Goal: Entertainment & Leisure: Consume media (video, audio)

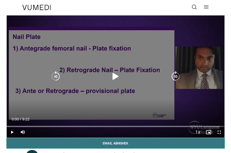
click at [124, 43] on div "10 seconds Tap to unmute" at bounding box center [116, 77] width 218 height 122
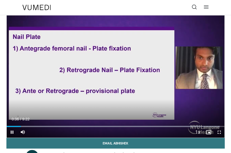
click at [220, 130] on span "Video Player" at bounding box center [219, 132] width 11 height 11
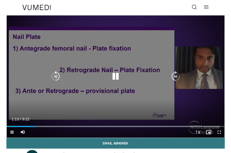
click at [143, 85] on div "10 seconds Tap to unmute" at bounding box center [116, 77] width 218 height 122
click at [106, 82] on div "10 seconds Tap to unmute" at bounding box center [116, 77] width 218 height 122
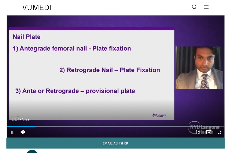
click at [221, 134] on span "Video Player" at bounding box center [219, 132] width 11 height 11
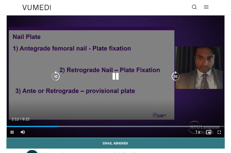
click at [120, 71] on div "10 seconds Tap to unmute" at bounding box center [116, 77] width 218 height 122
click at [110, 79] on icon "Video Player" at bounding box center [115, 76] width 11 height 11
click at [58, 75] on icon "Video Player" at bounding box center [55, 76] width 11 height 11
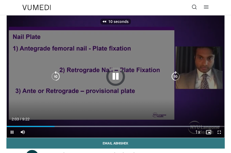
click at [58, 75] on icon "Video Player" at bounding box center [55, 76] width 11 height 11
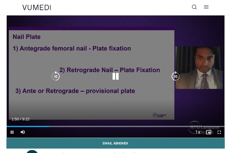
click at [164, 50] on div "30 seconds Tap to unmute" at bounding box center [116, 77] width 218 height 122
click at [72, 80] on div "Video Player" at bounding box center [115, 76] width 130 height 11
click at [116, 75] on icon "Video Player" at bounding box center [115, 76] width 11 height 11
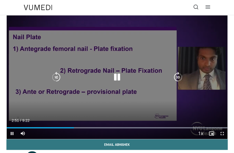
click at [98, 67] on div "30 seconds Tap to unmute" at bounding box center [117, 78] width 220 height 124
click at [126, 48] on div "30 seconds Tap to unmute" at bounding box center [117, 78] width 220 height 124
click at [91, 42] on div "30 seconds Tap to unmute" at bounding box center [117, 78] width 220 height 124
click at [56, 75] on icon "Video Player" at bounding box center [56, 77] width 11 height 11
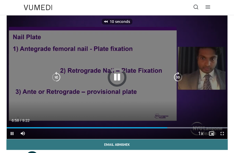
click at [56, 75] on icon "Video Player" at bounding box center [56, 77] width 11 height 11
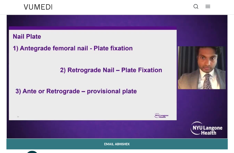
scroll to position [1, 0]
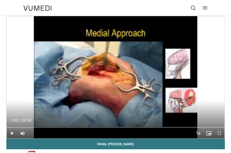
scroll to position [146, 0]
